Goal: Navigation & Orientation: Find specific page/section

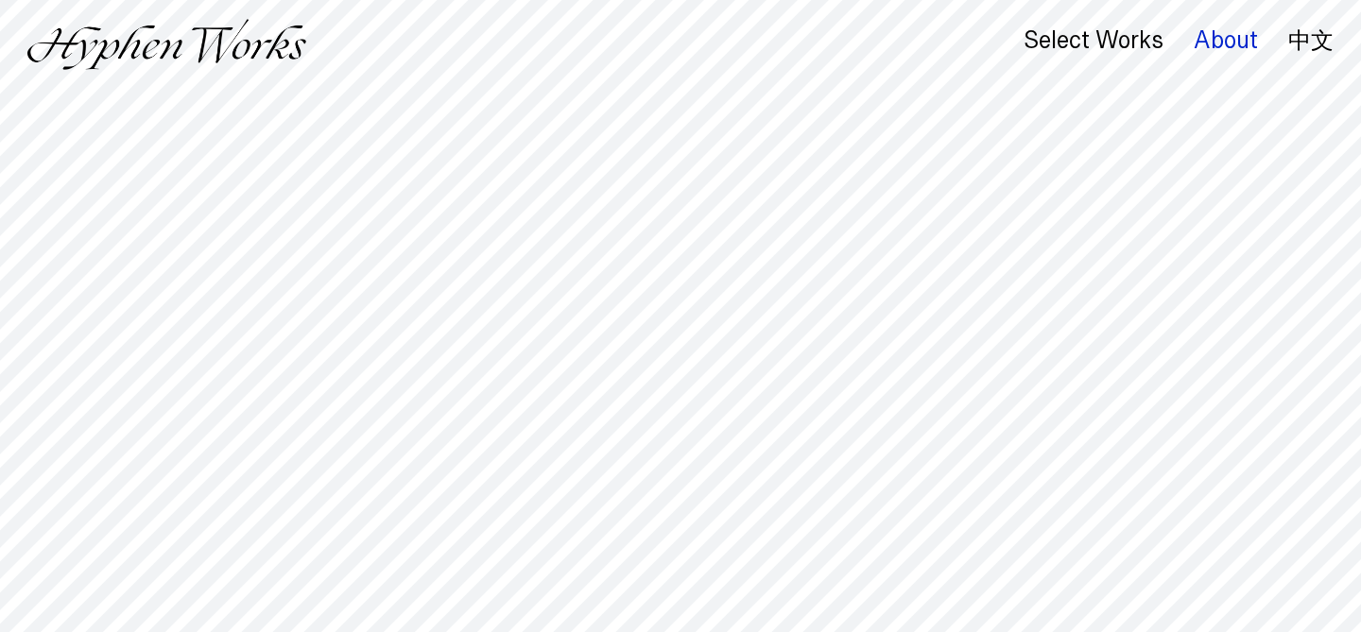
click at [1204, 43] on div "About" at bounding box center [1226, 40] width 64 height 26
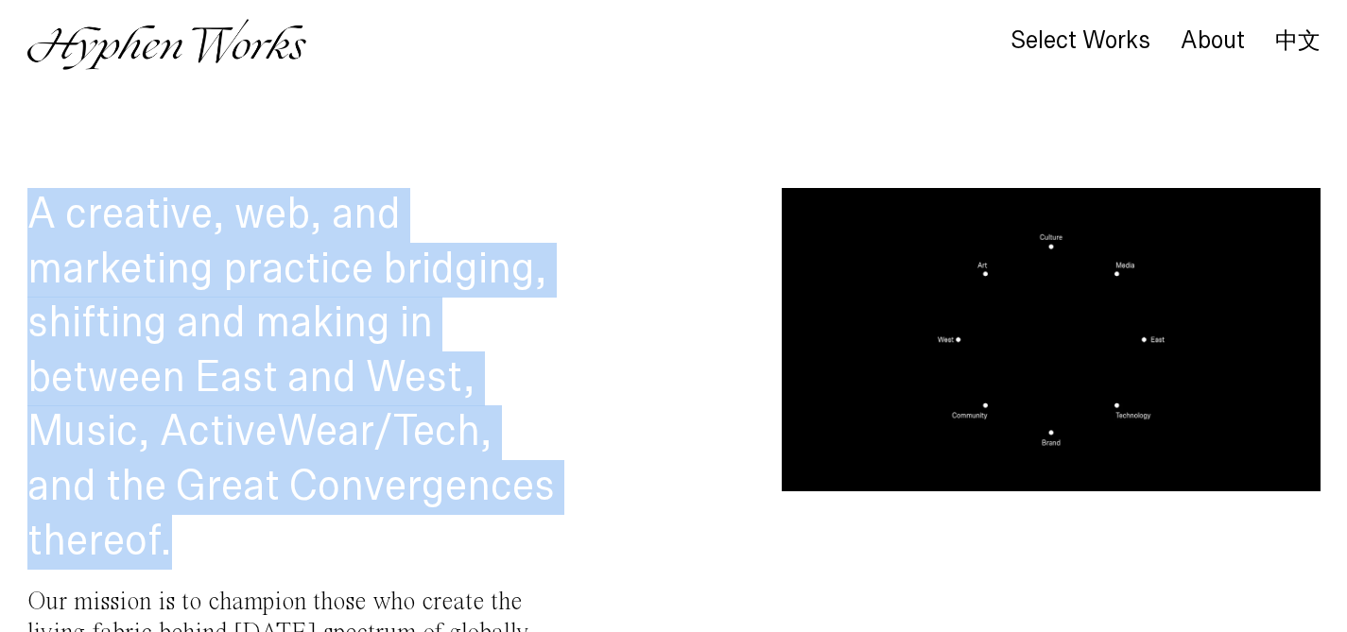
drag, startPoint x: 80, startPoint y: 219, endPoint x: 540, endPoint y: 532, distance: 555.8
click at [533, 538] on h1 "A creative, web, and marketing practice bridging, shifting and making in betwee…" at bounding box center [296, 378] width 539 height 381
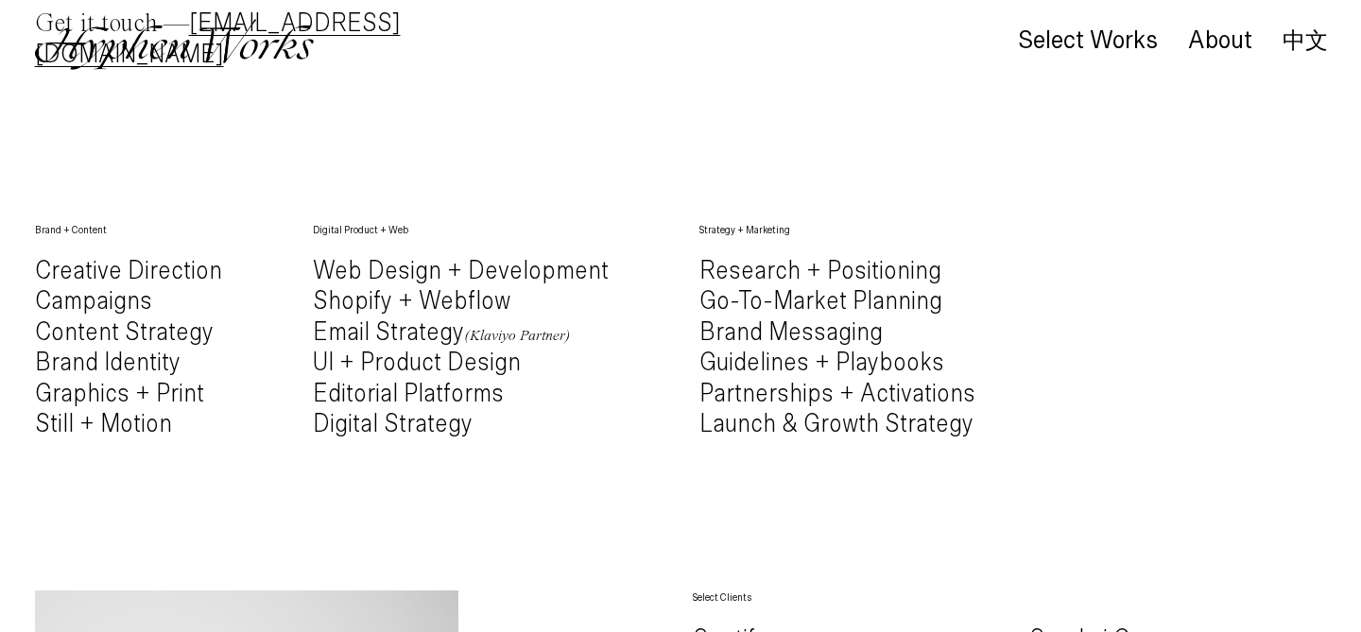
scroll to position [920, 0]
